Goal: Task Accomplishment & Management: Complete application form

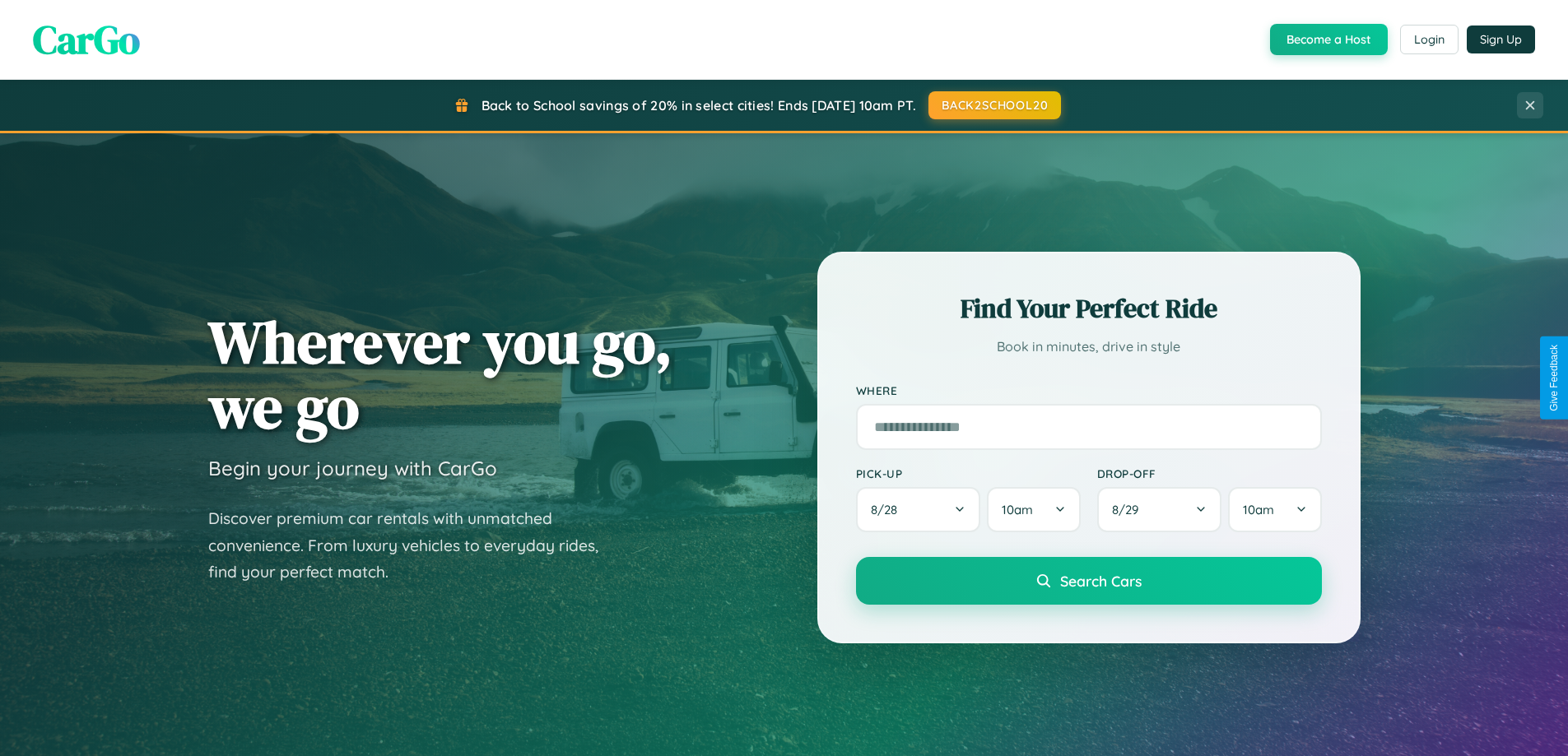
scroll to position [1132, 0]
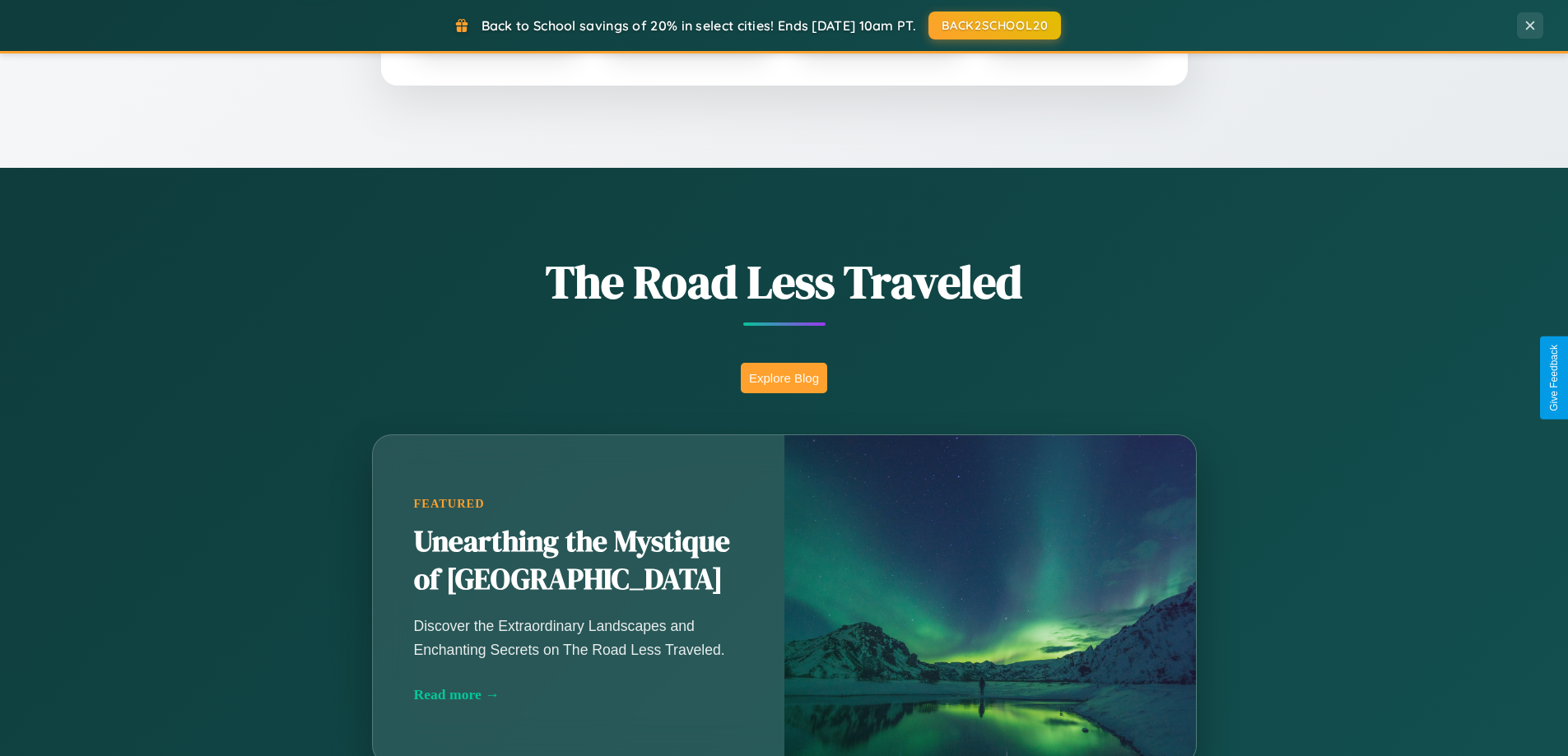
click at [784, 378] on button "Explore Blog" at bounding box center [784, 378] width 87 height 31
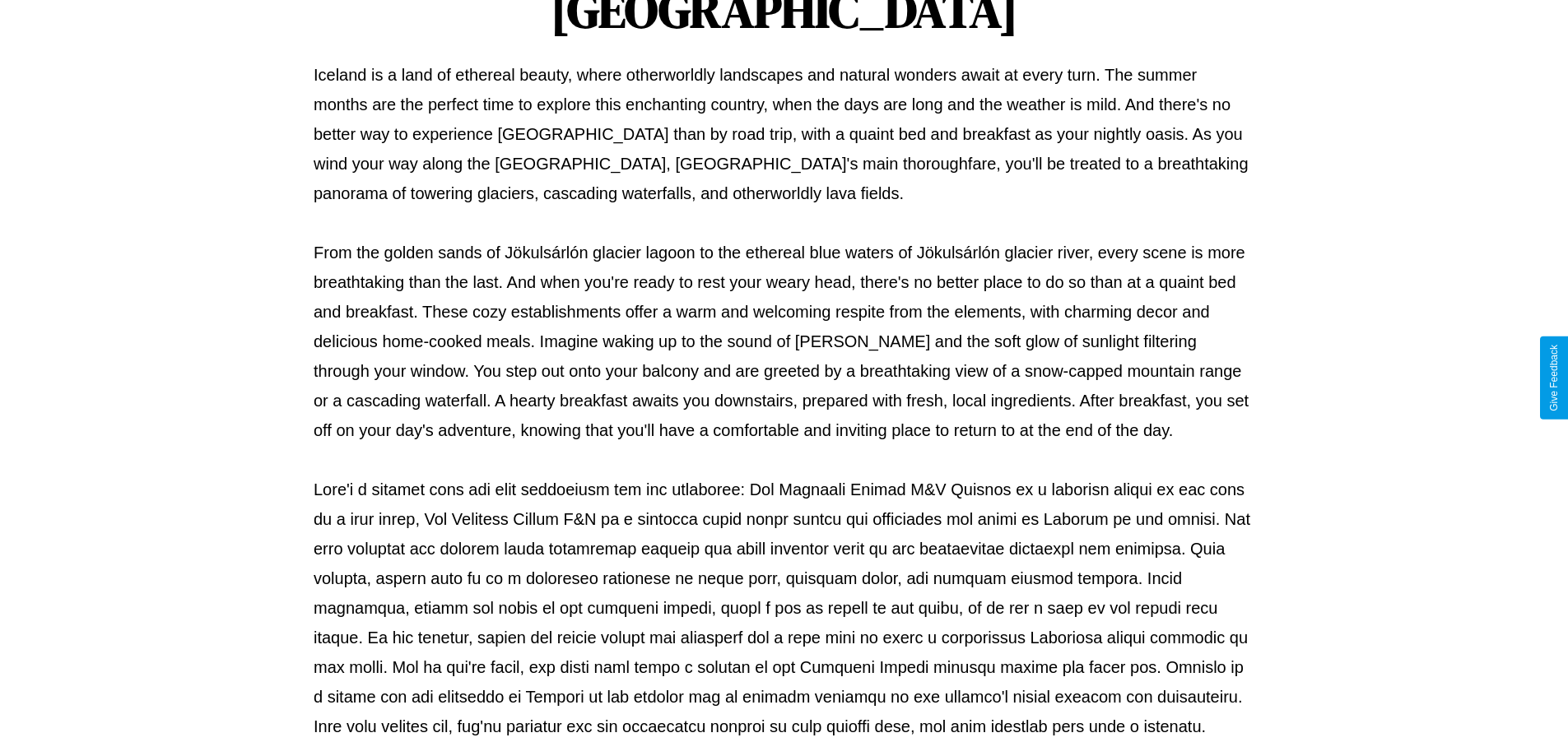
scroll to position [532, 0]
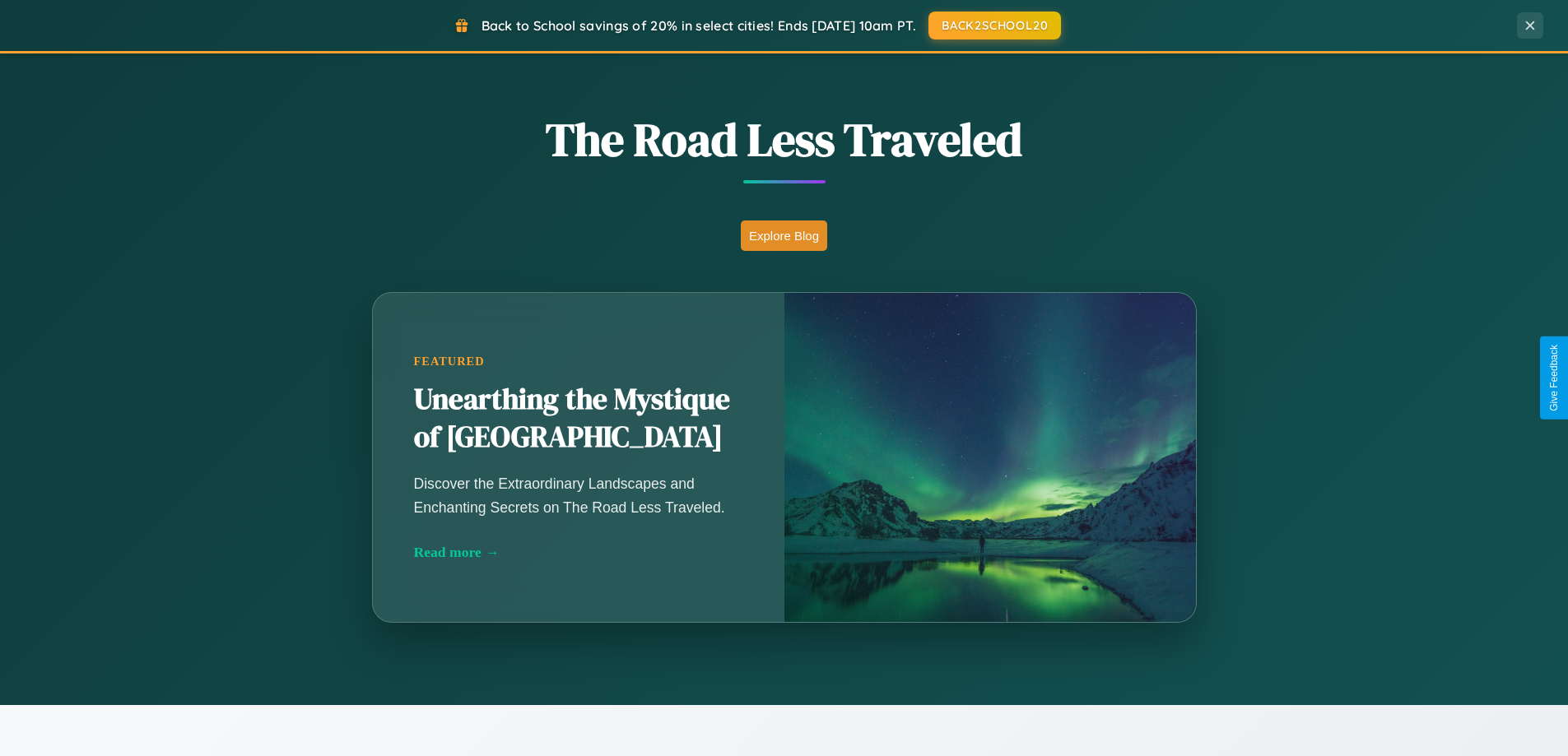
scroll to position [2643, 0]
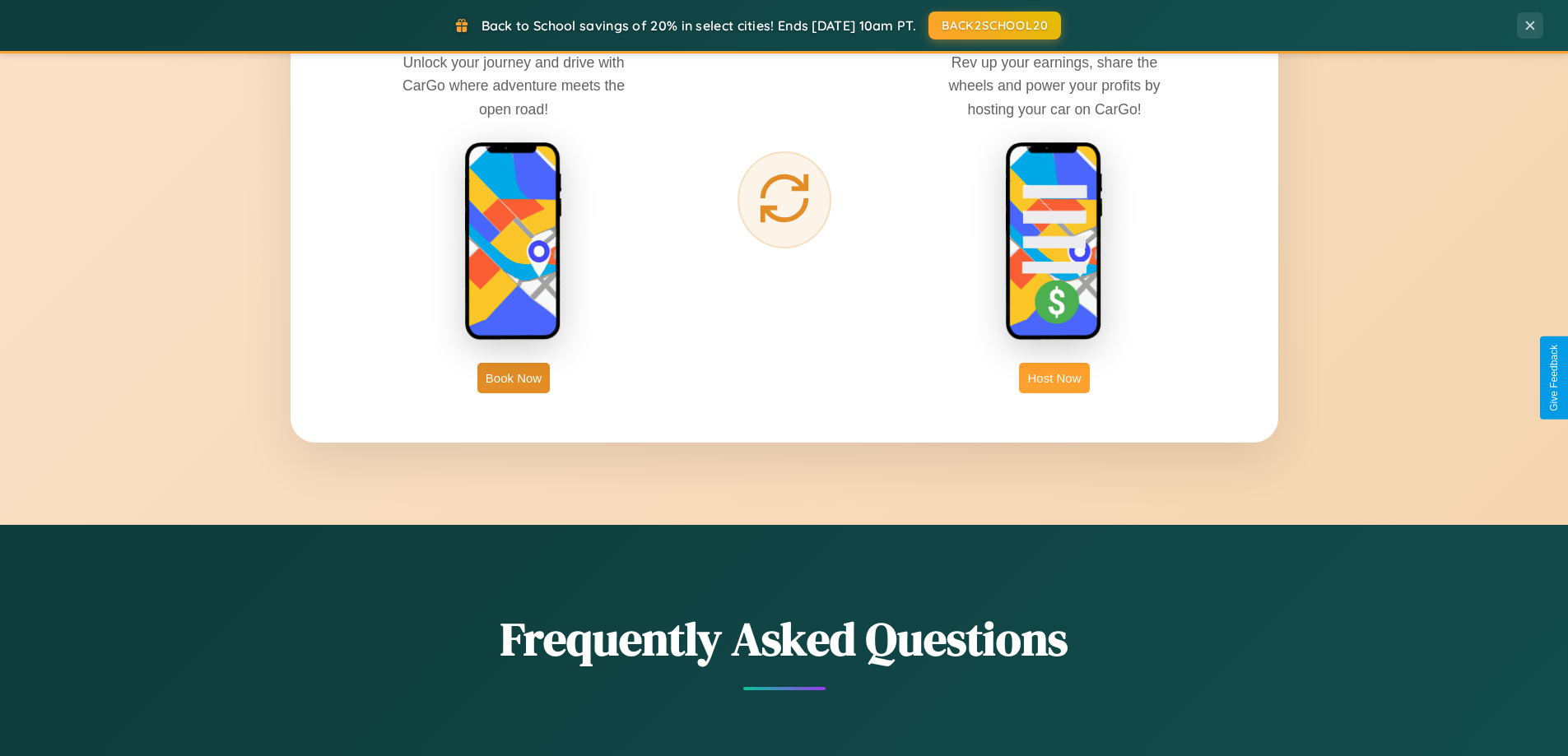
click at [1055, 378] on button "Host Now" at bounding box center [1054, 378] width 70 height 31
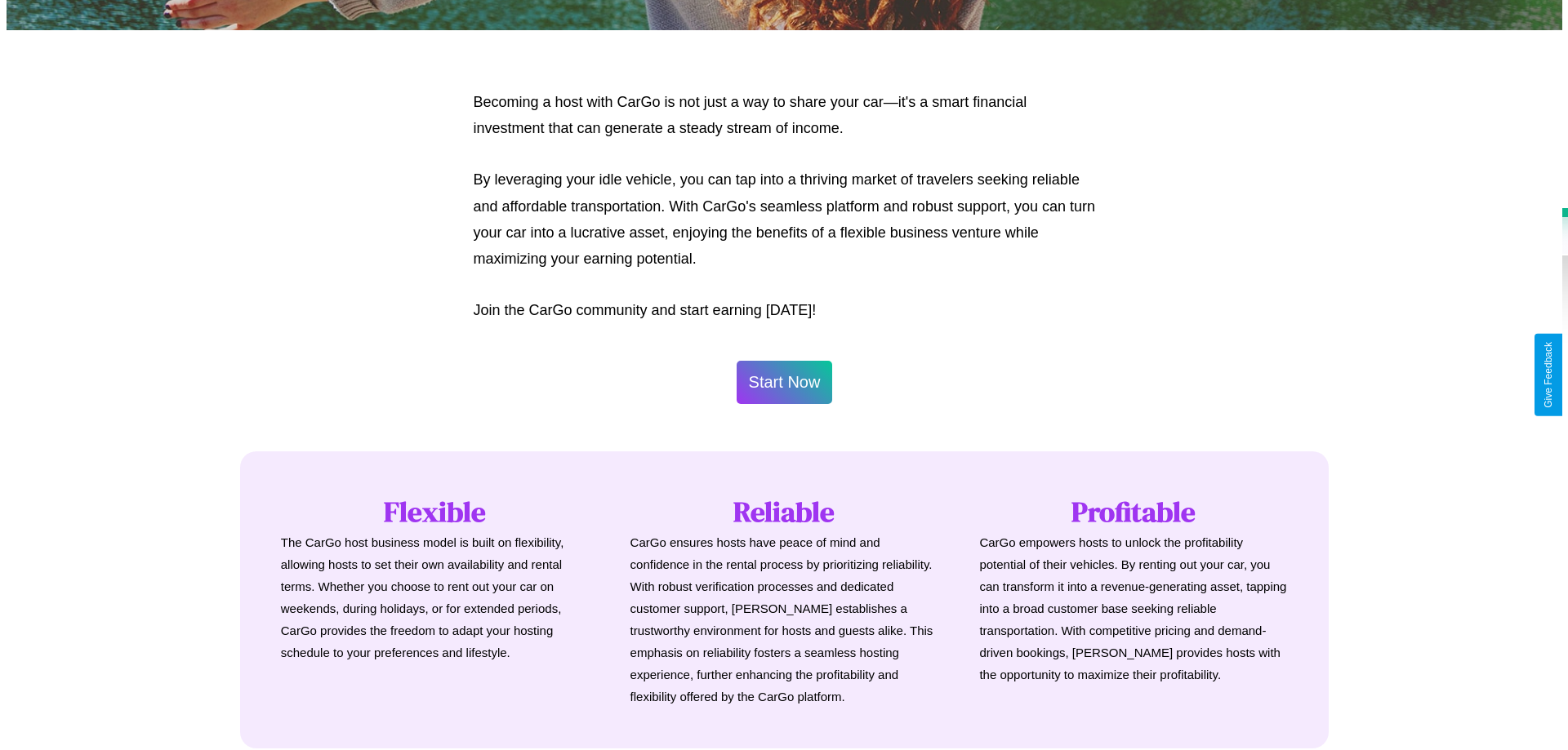
scroll to position [1702, 0]
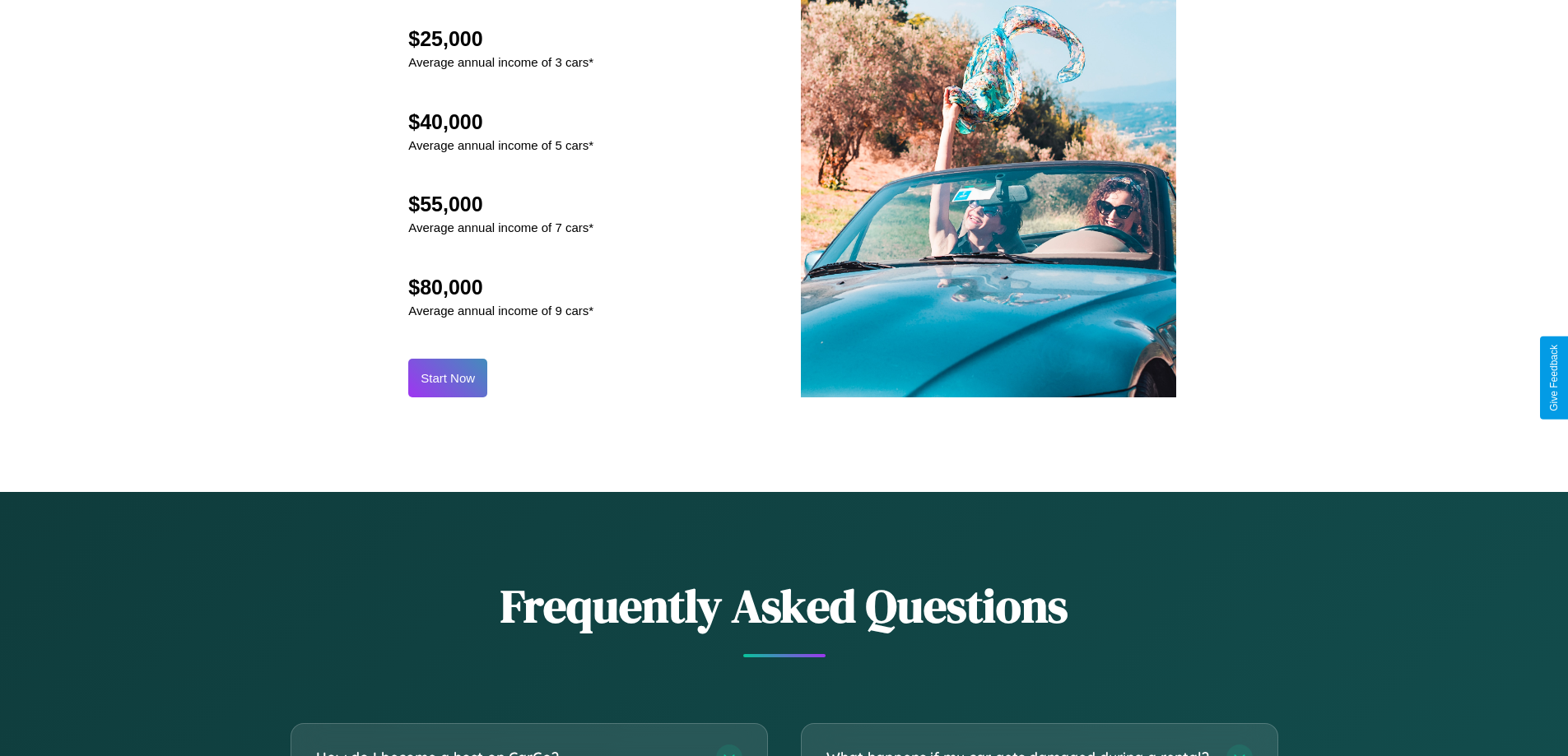
click at [448, 378] on button "Start Now" at bounding box center [448, 378] width 79 height 39
